Goal: Feedback & Contribution: Submit feedback/report problem

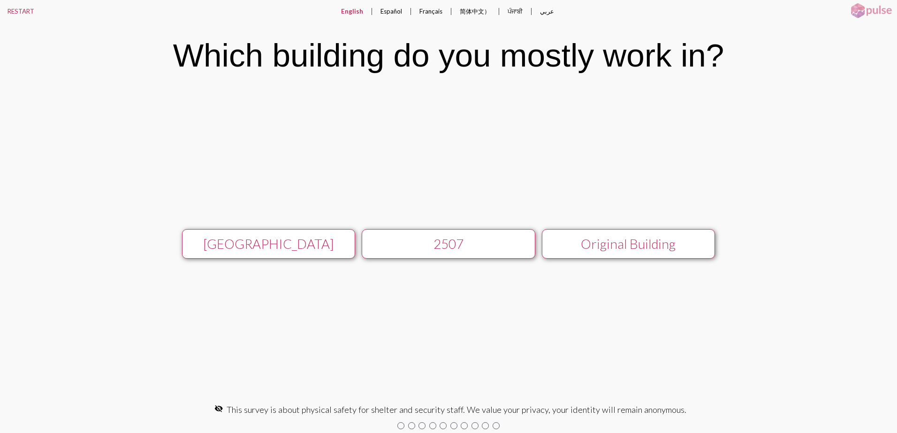
click at [277, 252] on button "[GEOGRAPHIC_DATA]" at bounding box center [269, 244] width 174 height 30
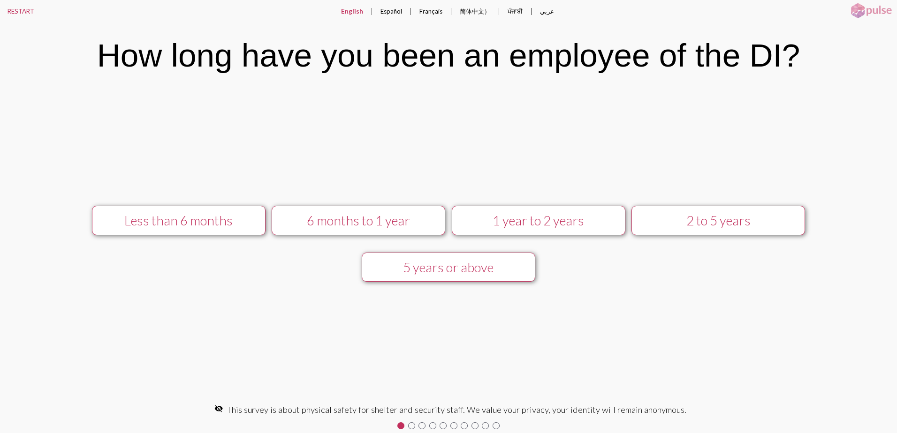
click at [425, 272] on div "5 years or above" at bounding box center [448, 267] width 155 height 15
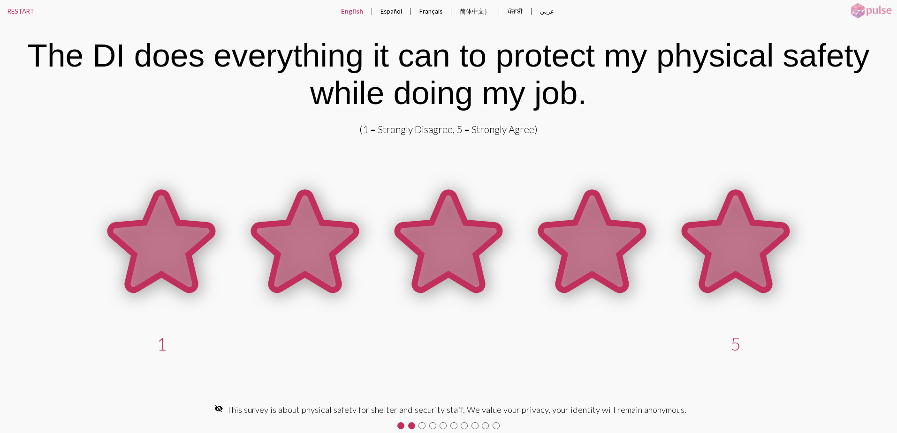
click at [736, 258] on icon at bounding box center [735, 241] width 102 height 98
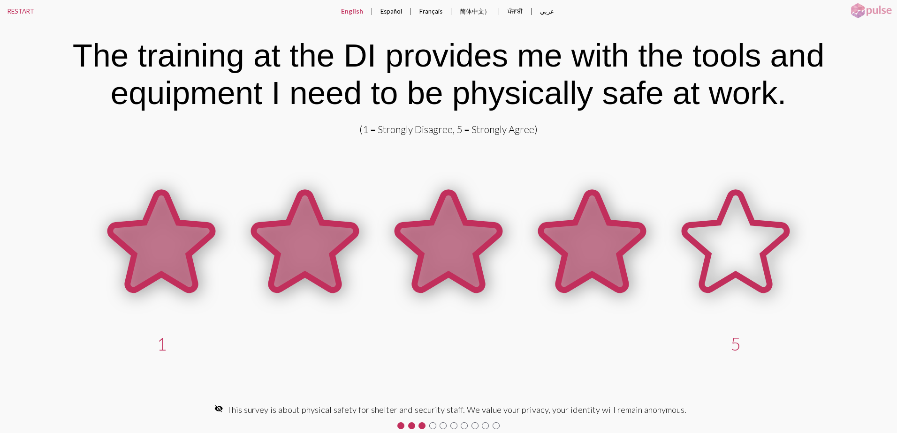
click at [573, 232] on icon at bounding box center [592, 241] width 102 height 98
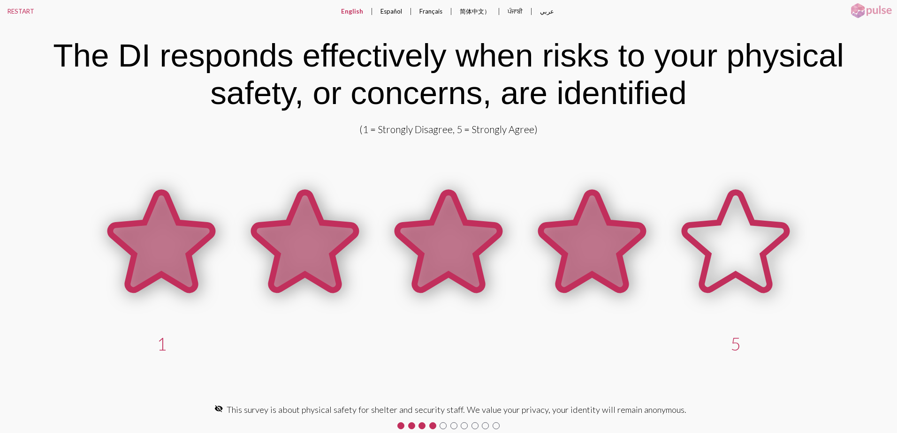
click at [593, 260] on icon at bounding box center [592, 241] width 102 height 98
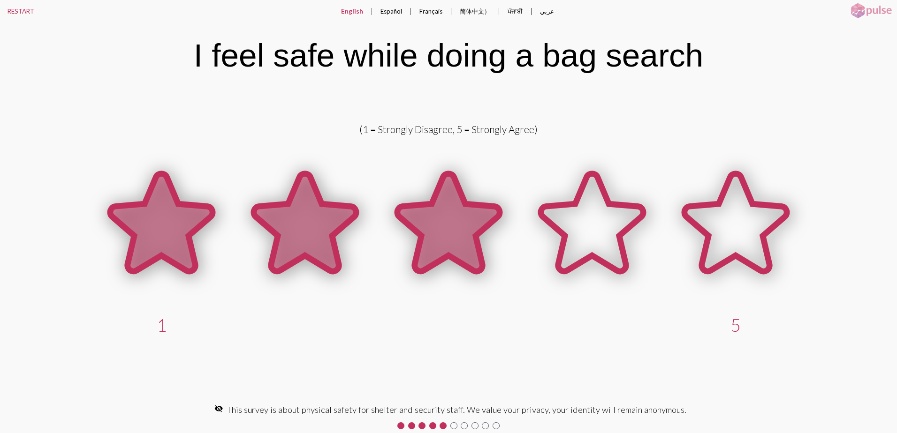
click at [435, 232] on icon at bounding box center [448, 223] width 102 height 98
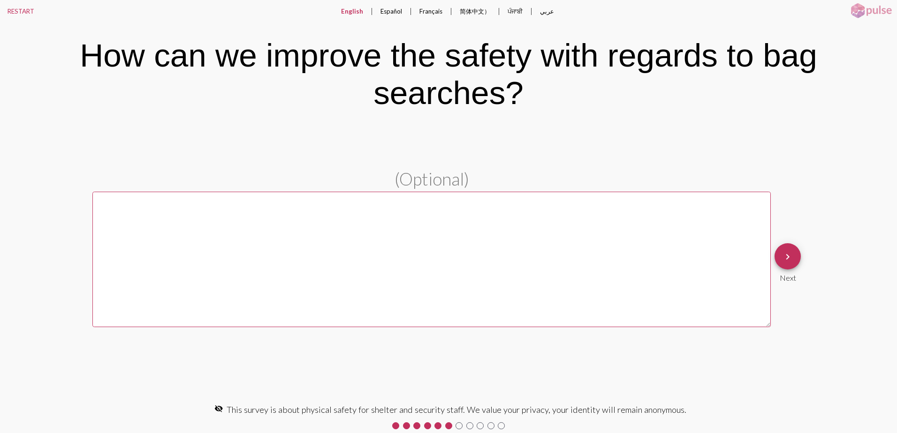
click at [383, 249] on textarea at bounding box center [431, 260] width 678 height 136
type textarea "c"
type textarea "S"
type textarea "Guests are becoming more and more aggressive"
click at [785, 254] on mat-icon "keyboard_arrow_right" at bounding box center [787, 256] width 11 height 11
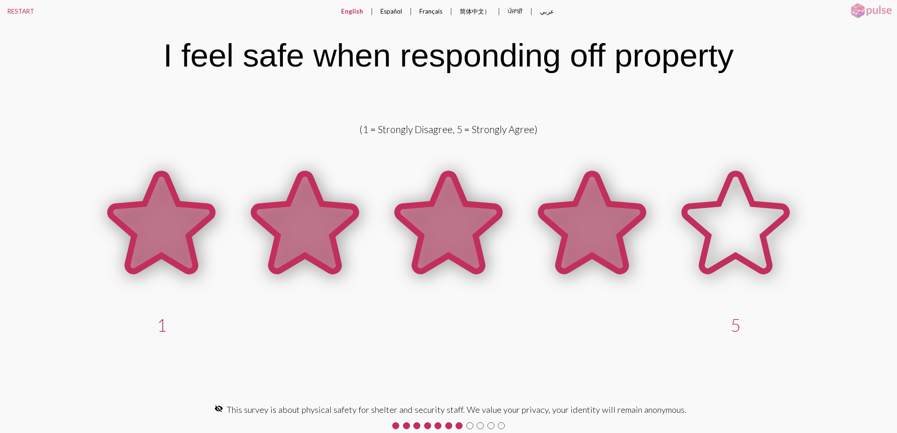
click at [590, 222] on icon at bounding box center [592, 223] width 102 height 98
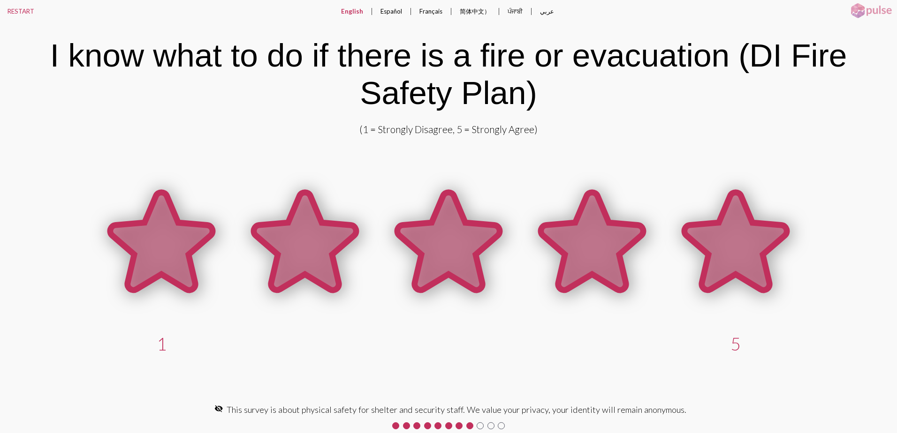
click at [729, 230] on icon at bounding box center [735, 241] width 102 height 98
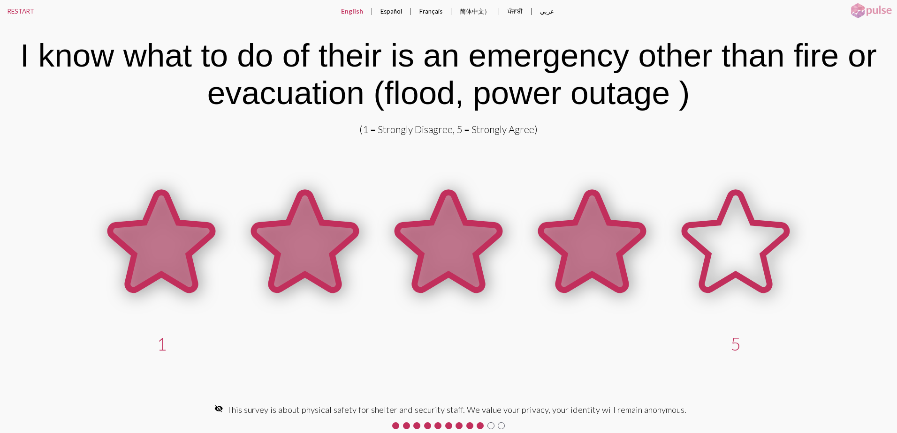
click at [600, 255] on icon at bounding box center [592, 241] width 102 height 98
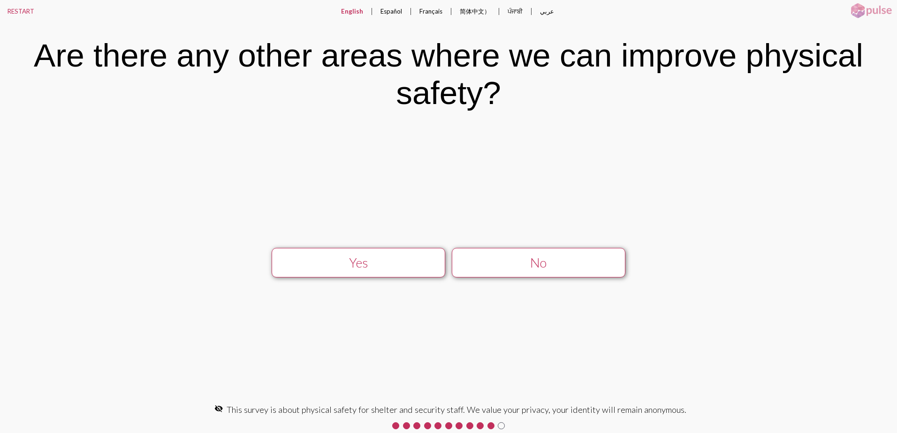
click at [366, 264] on div "Yes" at bounding box center [358, 262] width 155 height 15
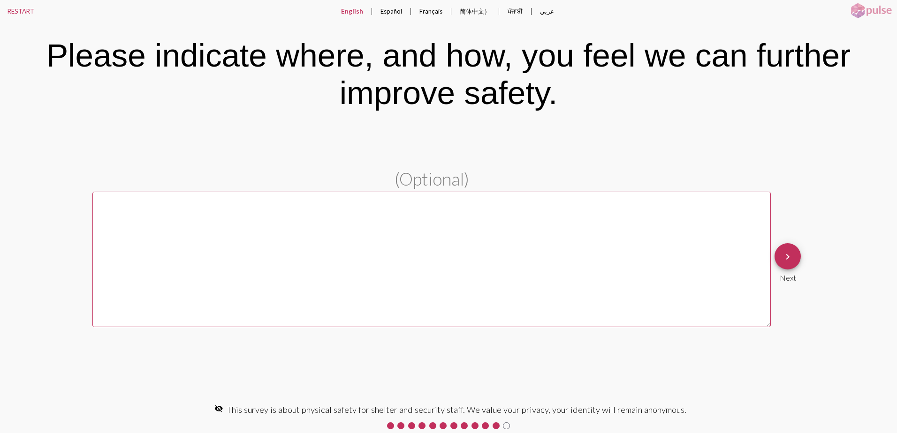
click at [137, 221] on textarea at bounding box center [431, 260] width 678 height 136
type textarea "M"
type textarea "We have found"
